Goal: Task Accomplishment & Management: Manage account settings

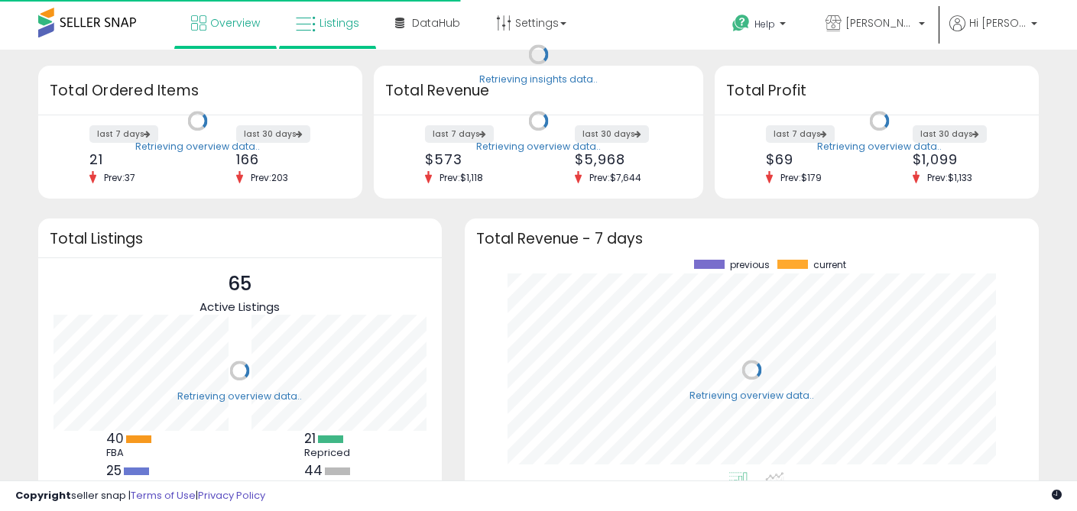
scroll to position [212, 543]
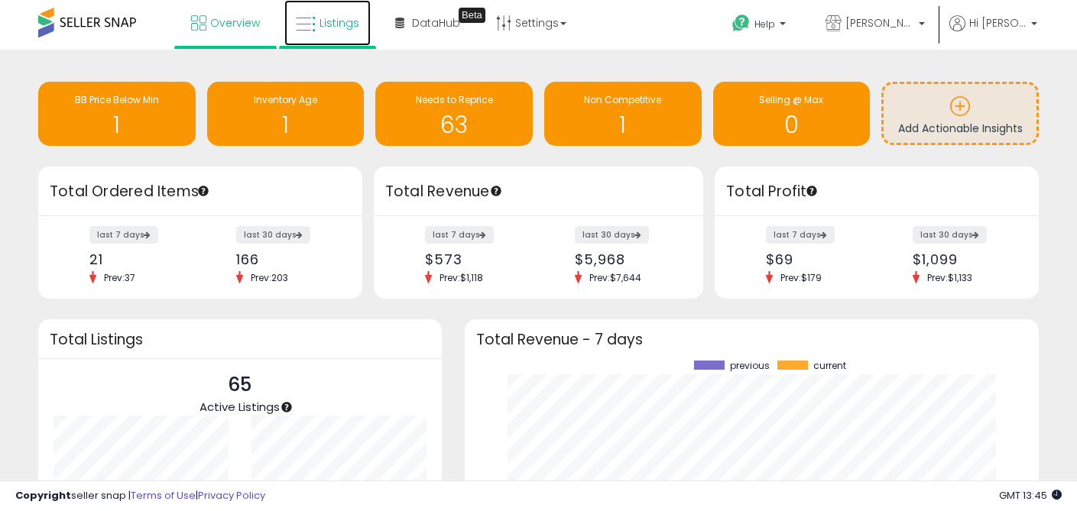
click at [339, 22] on span "Listings" at bounding box center [339, 22] width 40 height 15
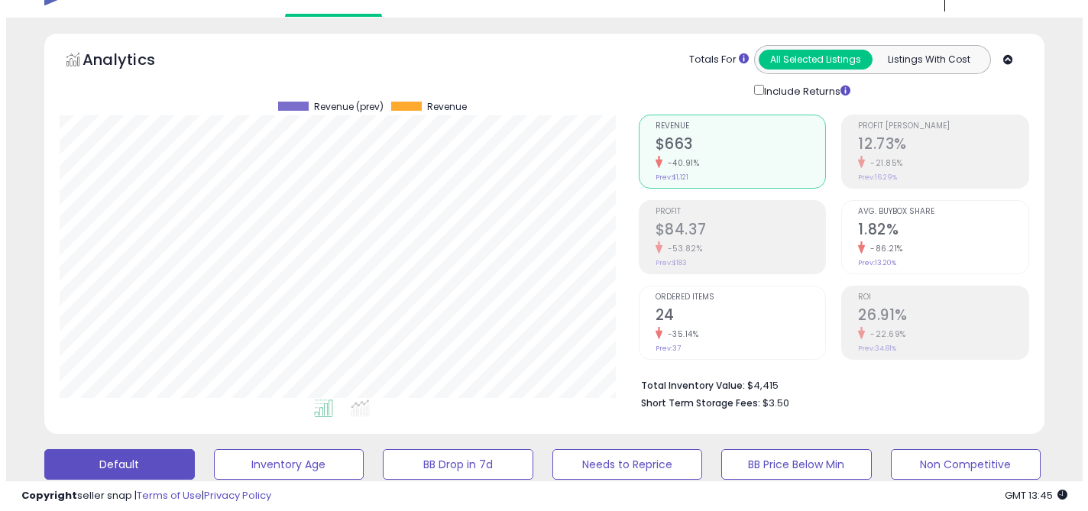
scroll to position [212, 0]
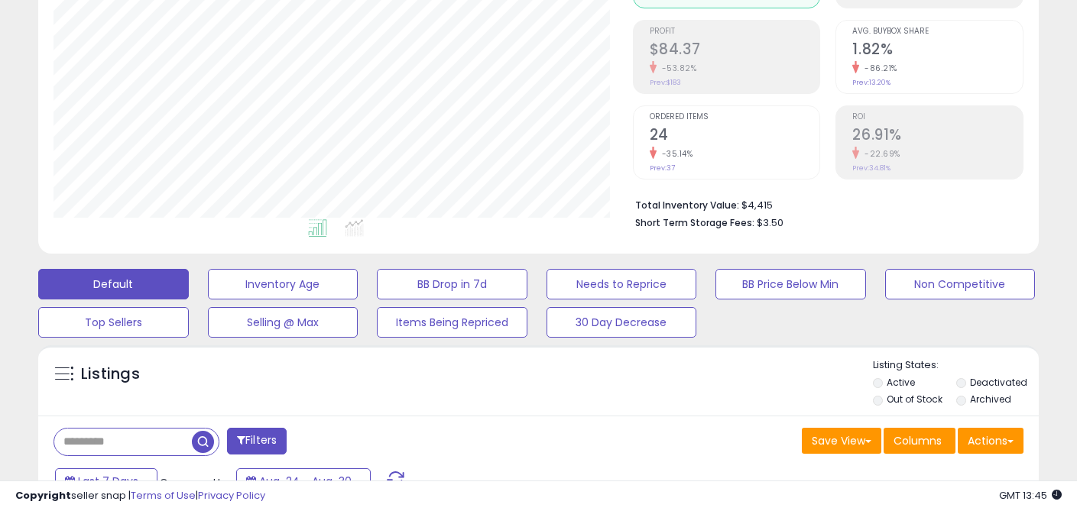
click at [882, 395] on li "Out of Stock" at bounding box center [913, 401] width 81 height 17
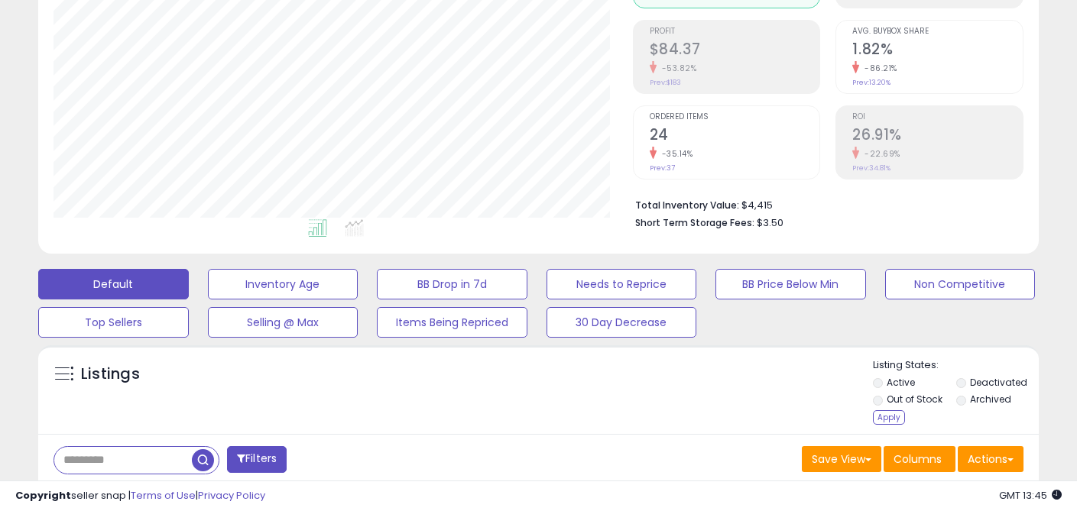
drag, startPoint x: 878, startPoint y: 413, endPoint x: 784, endPoint y: 403, distance: 94.5
click at [878, 413] on div "Apply" at bounding box center [889, 417] width 32 height 15
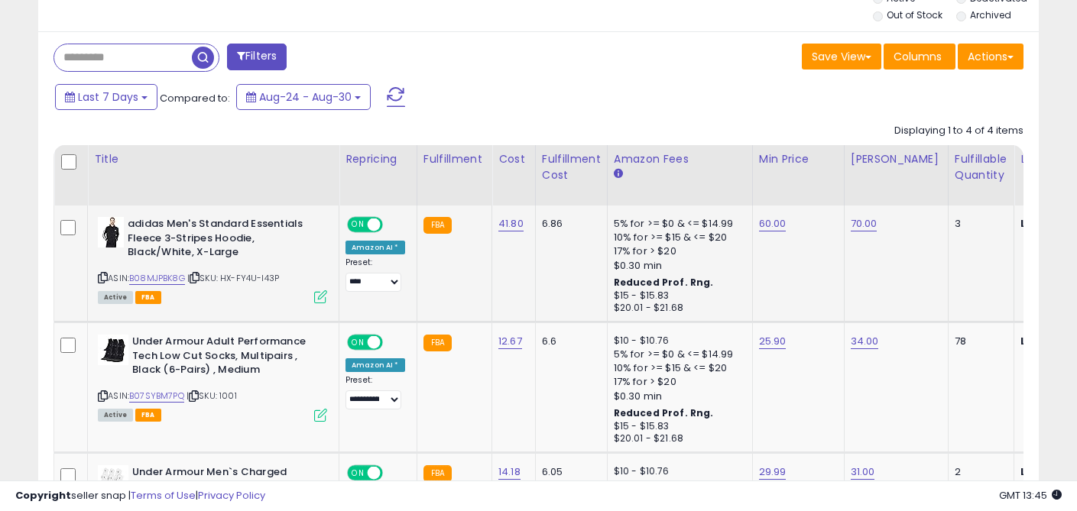
scroll to position [597, 0]
click at [178, 274] on link "B08MJPBK8G" at bounding box center [157, 277] width 56 height 13
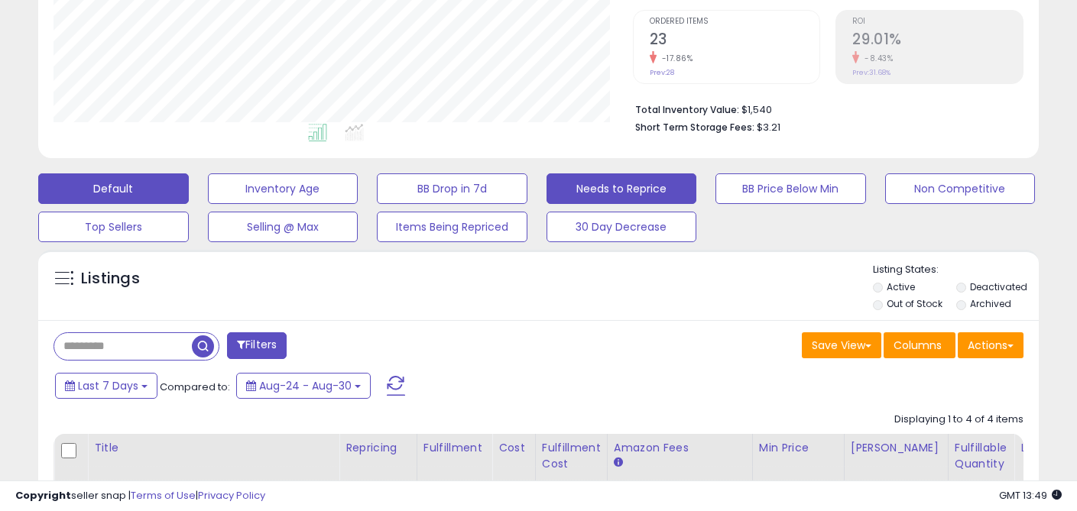
scroll to position [0, 0]
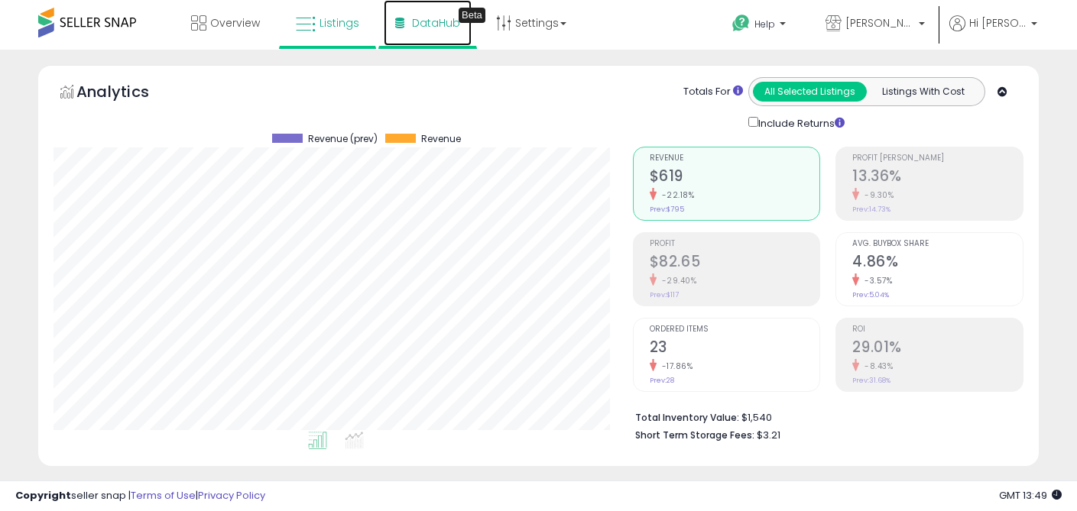
click at [412, 29] on span "DataHub" at bounding box center [436, 22] width 48 height 15
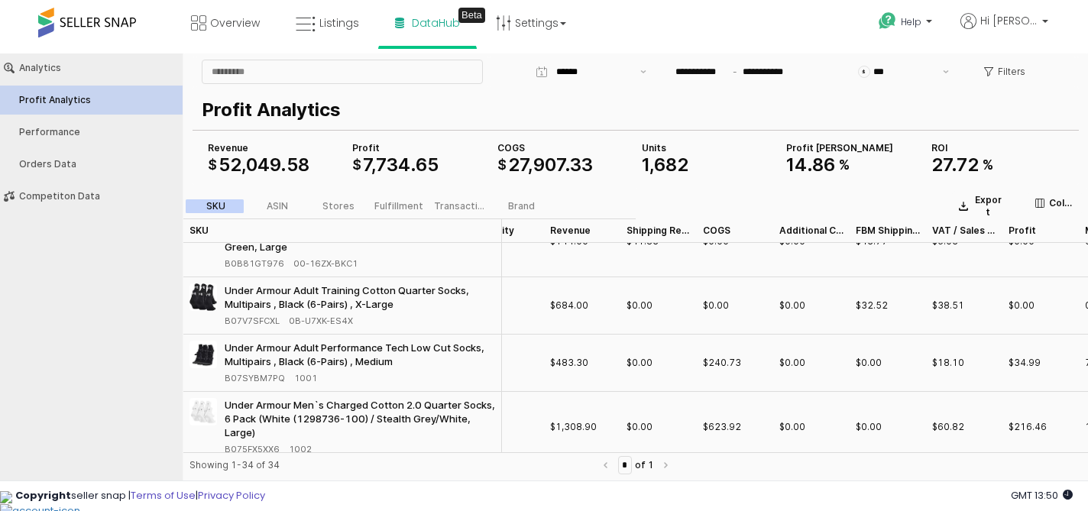
scroll to position [37, 0]
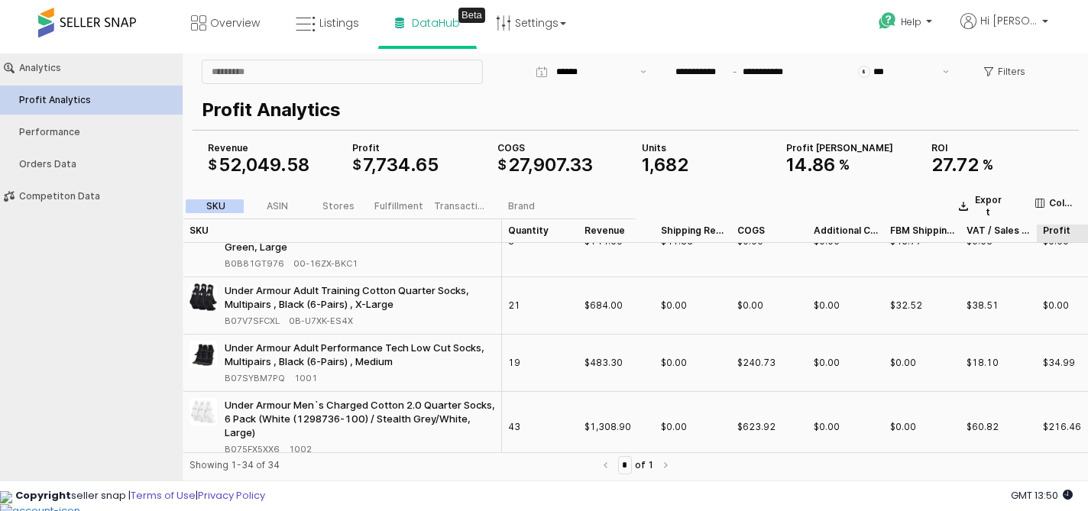
click at [1057, 232] on div "Profit Profit" at bounding box center [1075, 231] width 76 height 24
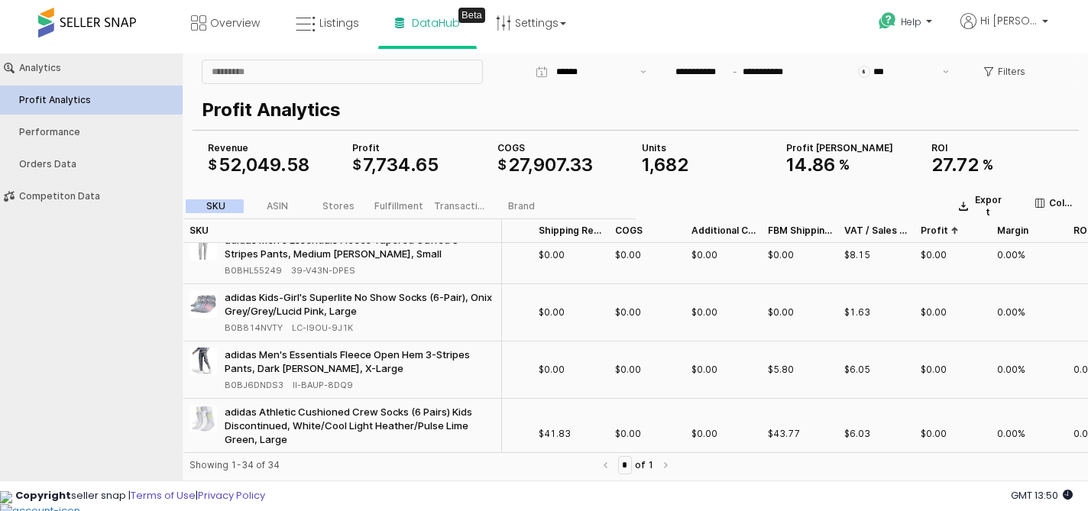
scroll to position [16, 132]
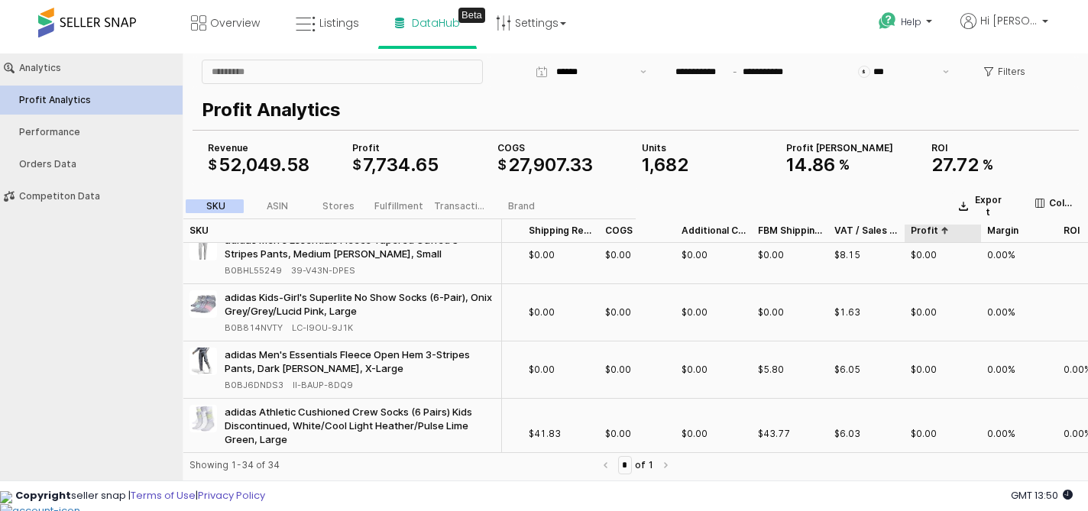
click at [931, 229] on div "Profit Profit" at bounding box center [943, 231] width 76 height 24
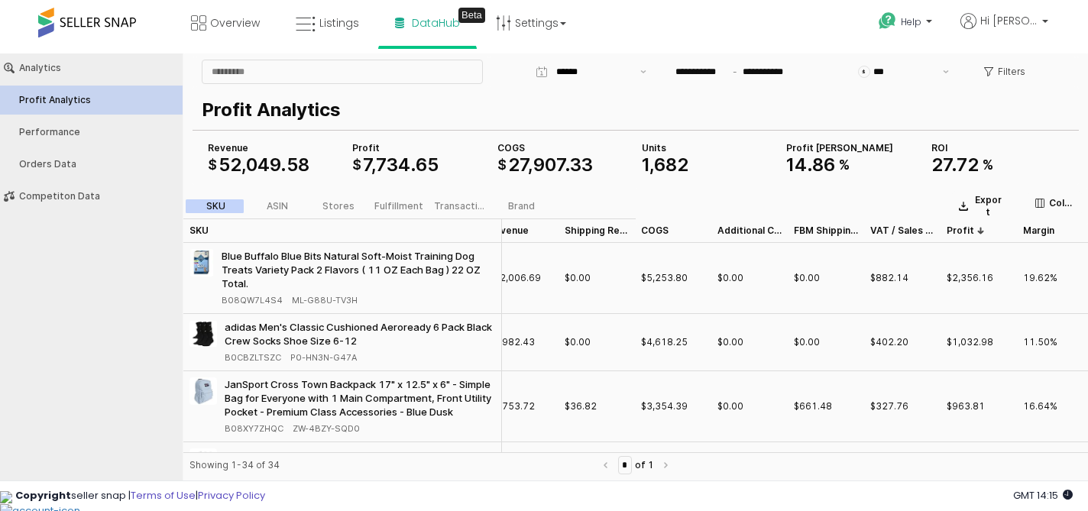
scroll to position [0, 0]
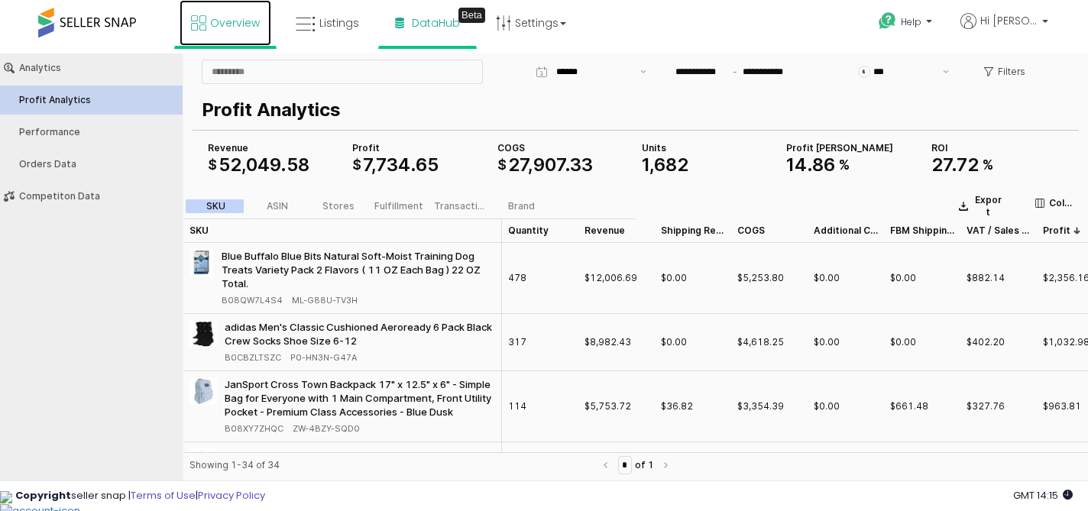
click at [217, 27] on span "Overview" at bounding box center [235, 22] width 50 height 15
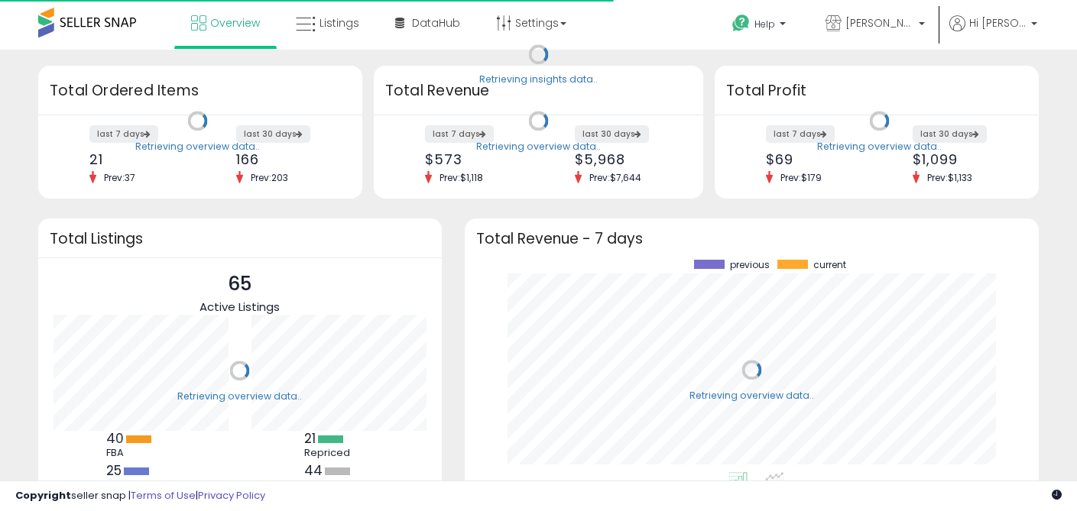
scroll to position [212, 543]
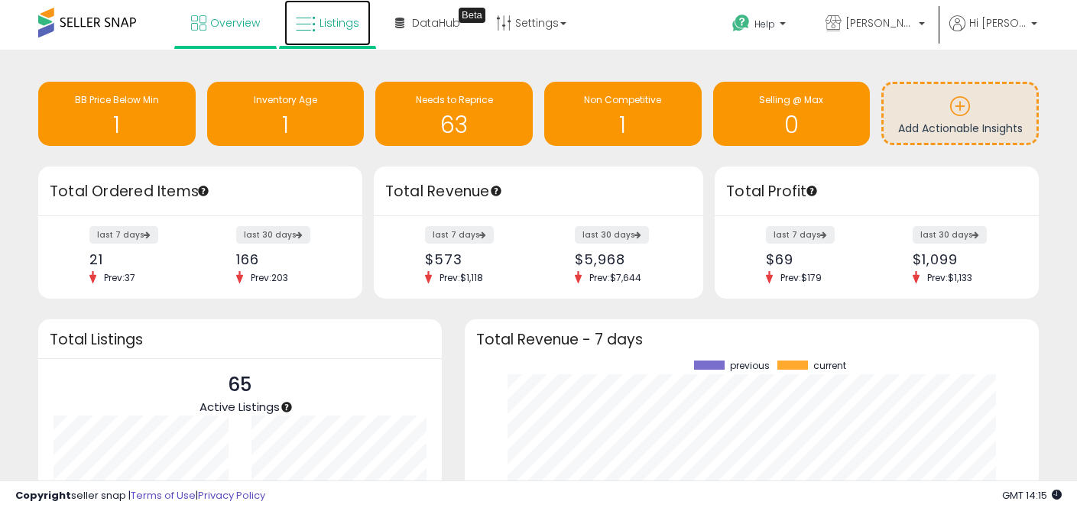
click at [307, 29] on icon at bounding box center [306, 25] width 20 height 20
